Goal: Find specific page/section: Find specific page/section

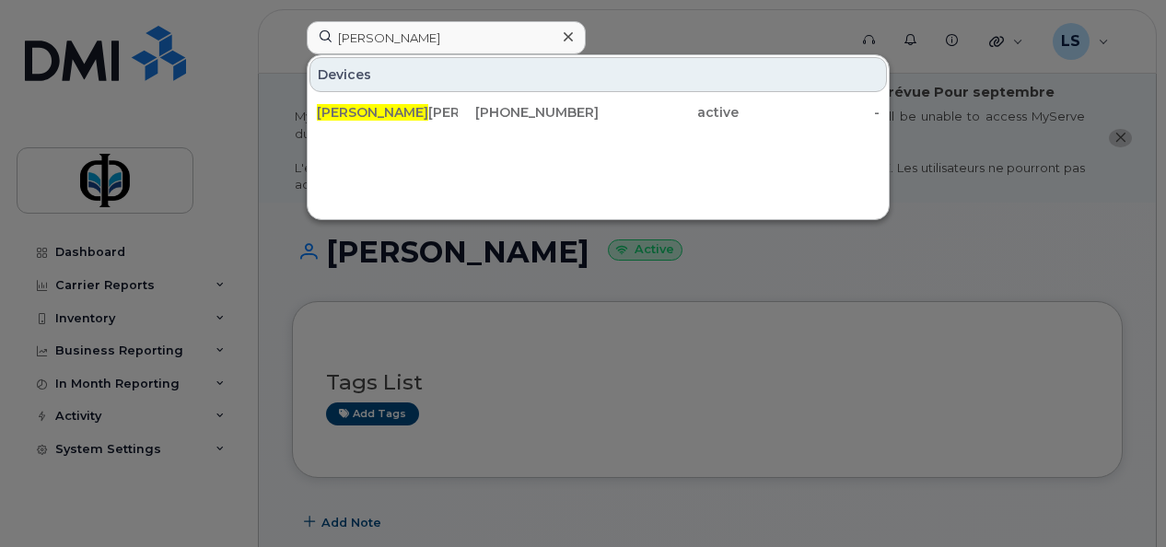
scroll to position [591, 0]
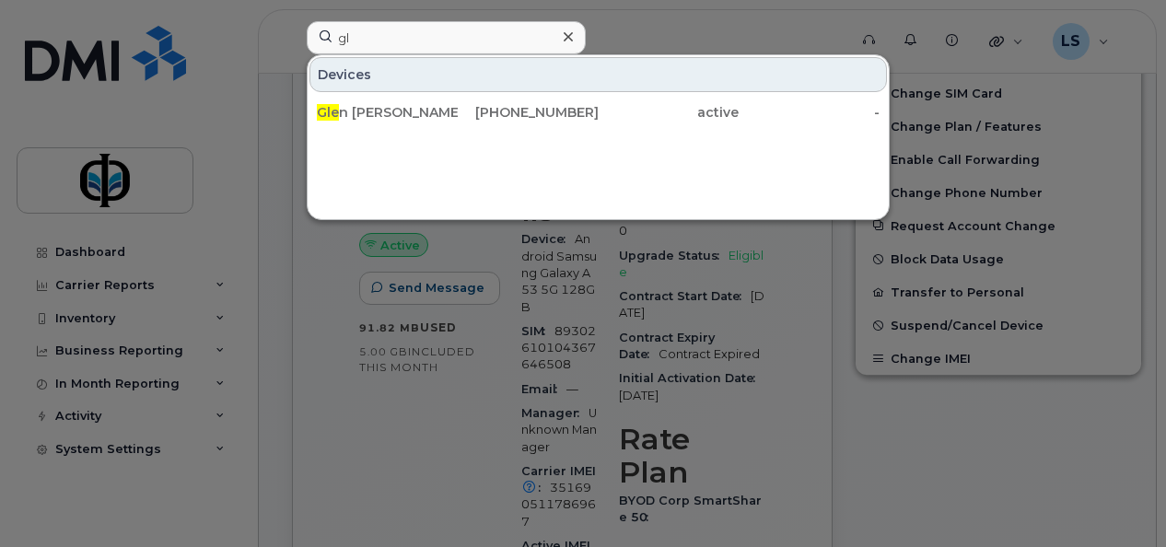
type input "g"
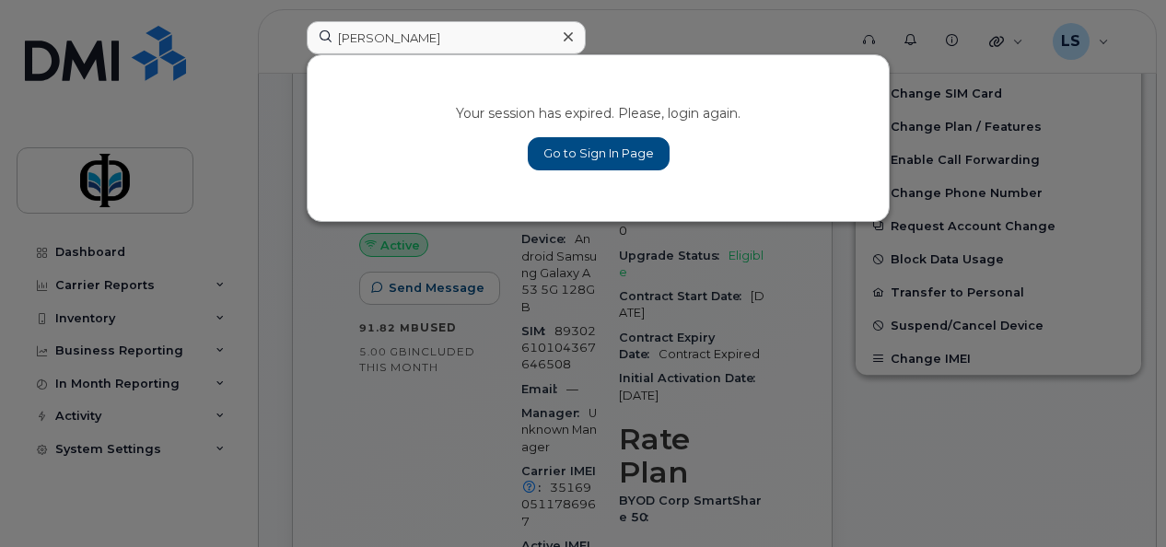
type input "[PERSON_NAME]"
click at [591, 151] on link "Go to Sign In Page" at bounding box center [599, 153] width 142 height 33
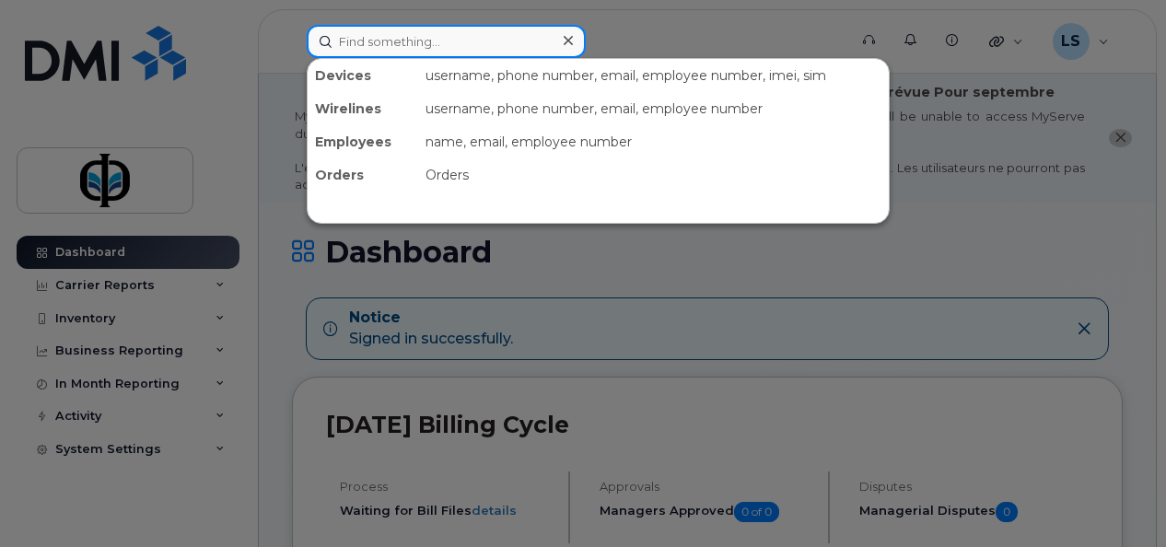
click at [411, 42] on input at bounding box center [446, 41] width 279 height 33
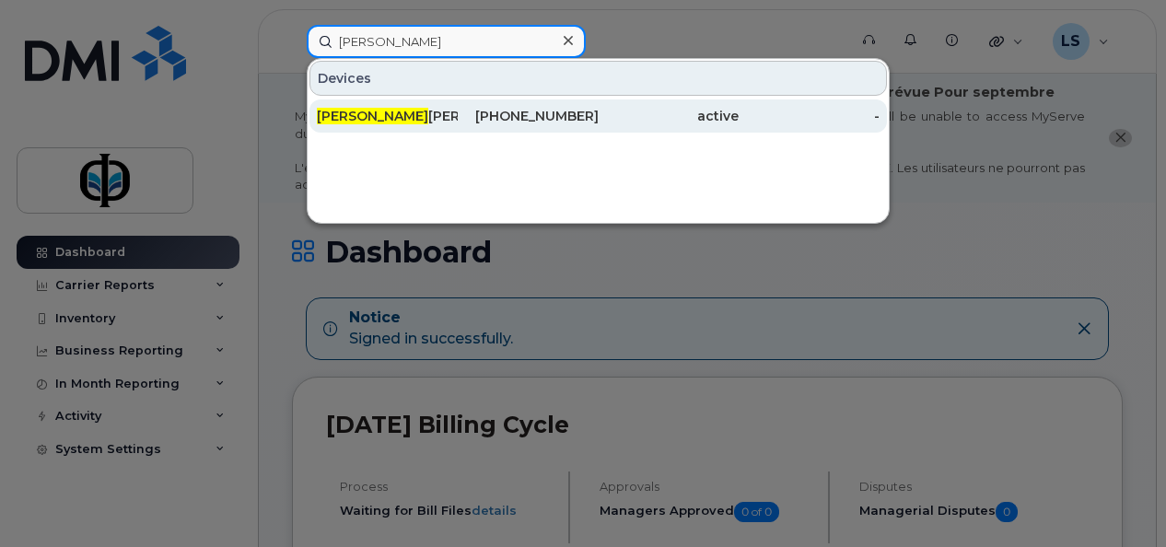
type input "[PERSON_NAME]"
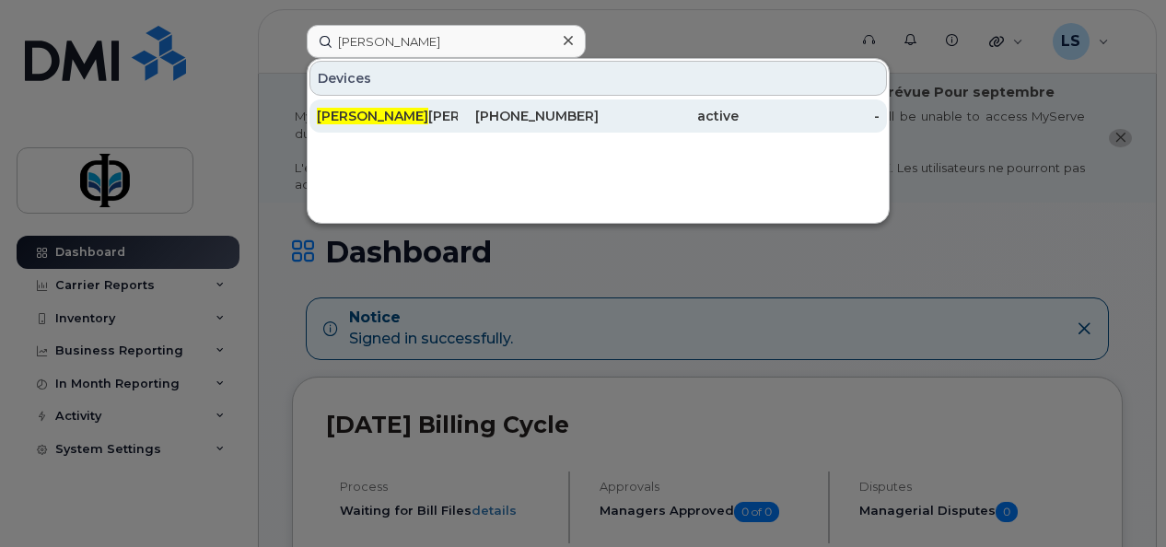
click at [452, 126] on div "[PERSON_NAME]" at bounding box center [387, 116] width 141 height 33
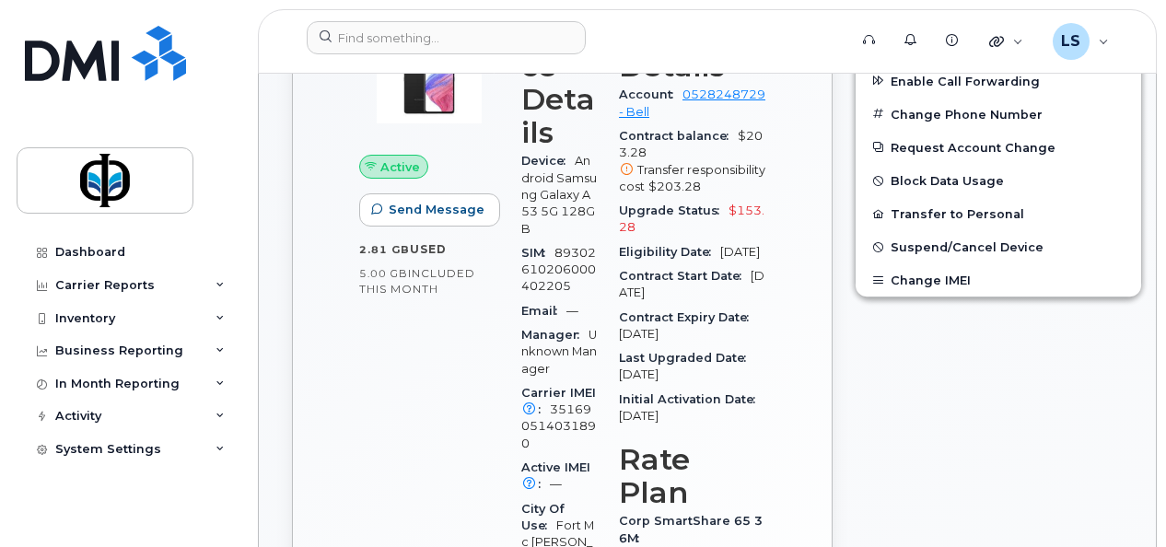
scroll to position [661, 0]
